Goal: Task Accomplishment & Management: Manage account settings

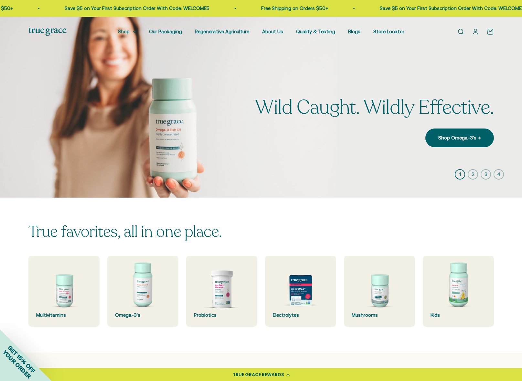
click at [475, 30] on link "Open account page" at bounding box center [475, 31] width 7 height 7
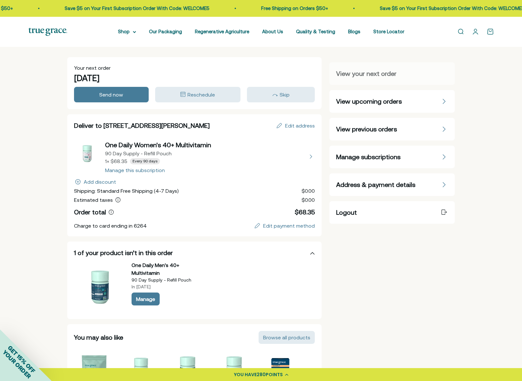
click at [384, 156] on span "Manage subscriptions" at bounding box center [368, 156] width 64 height 9
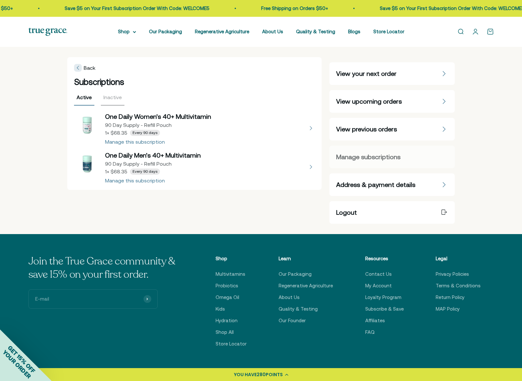
click at [141, 157] on button "view details about One Daily Men's 40+ Multivitamin 90 Day Supply - Refill Pouc…" at bounding box center [194, 167] width 241 height 32
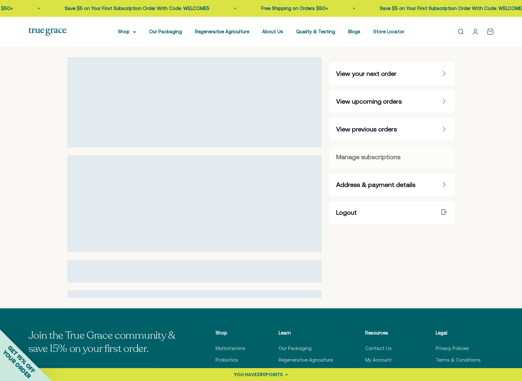
select select "90 Day"
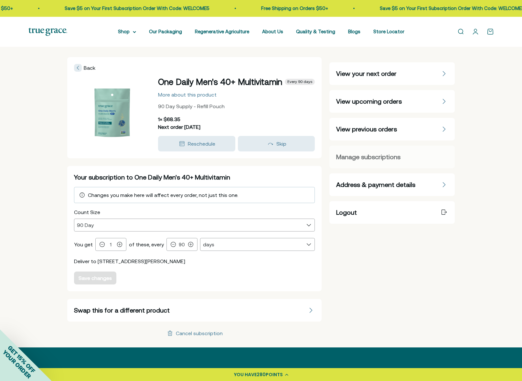
click at [346, 212] on span "Logout" at bounding box center [346, 212] width 21 height 9
